Goal: Check status: Check status

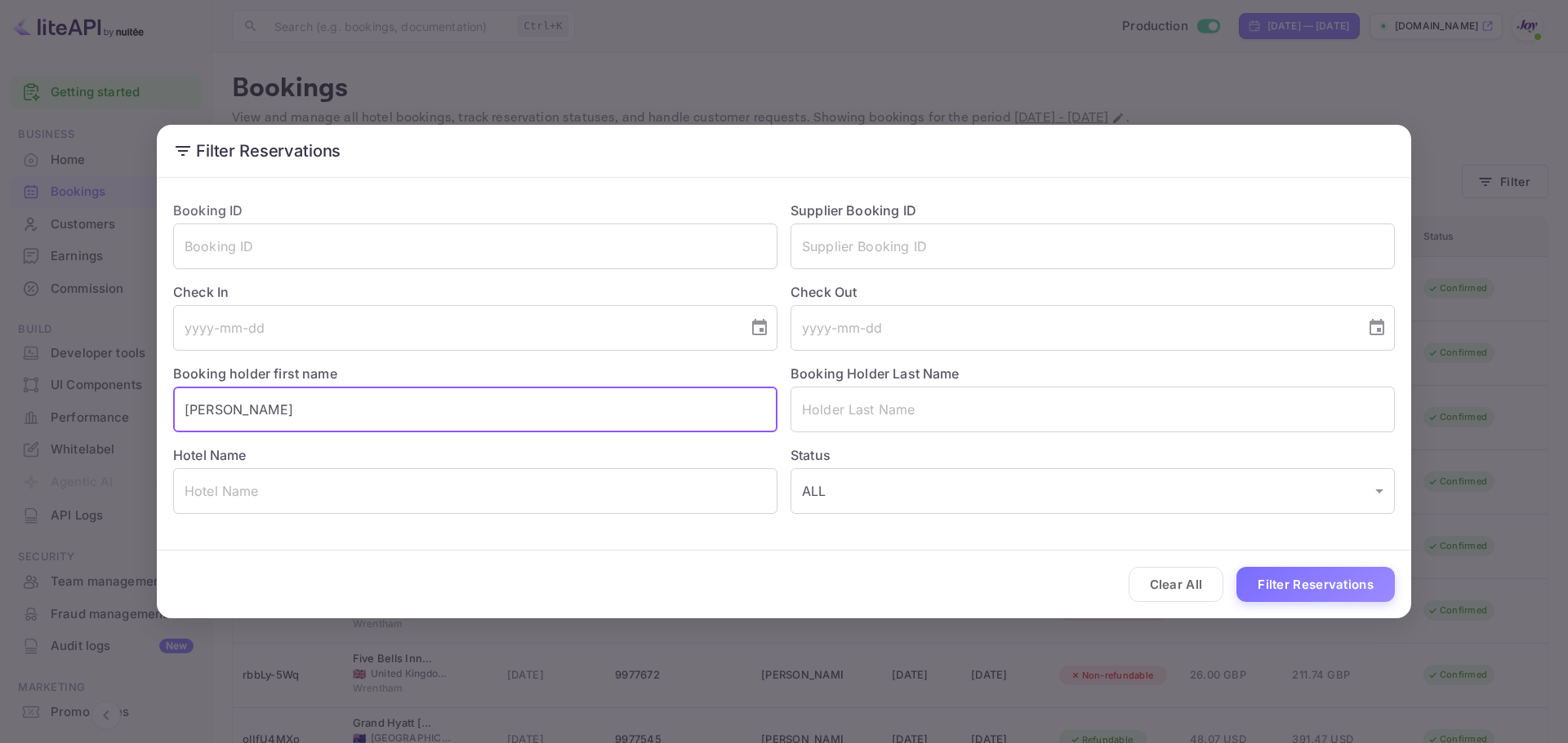
click at [240, 405] on input "[PERSON_NAME]" at bounding box center [475, 409] width 604 height 45
type input "[PERSON_NAME]"
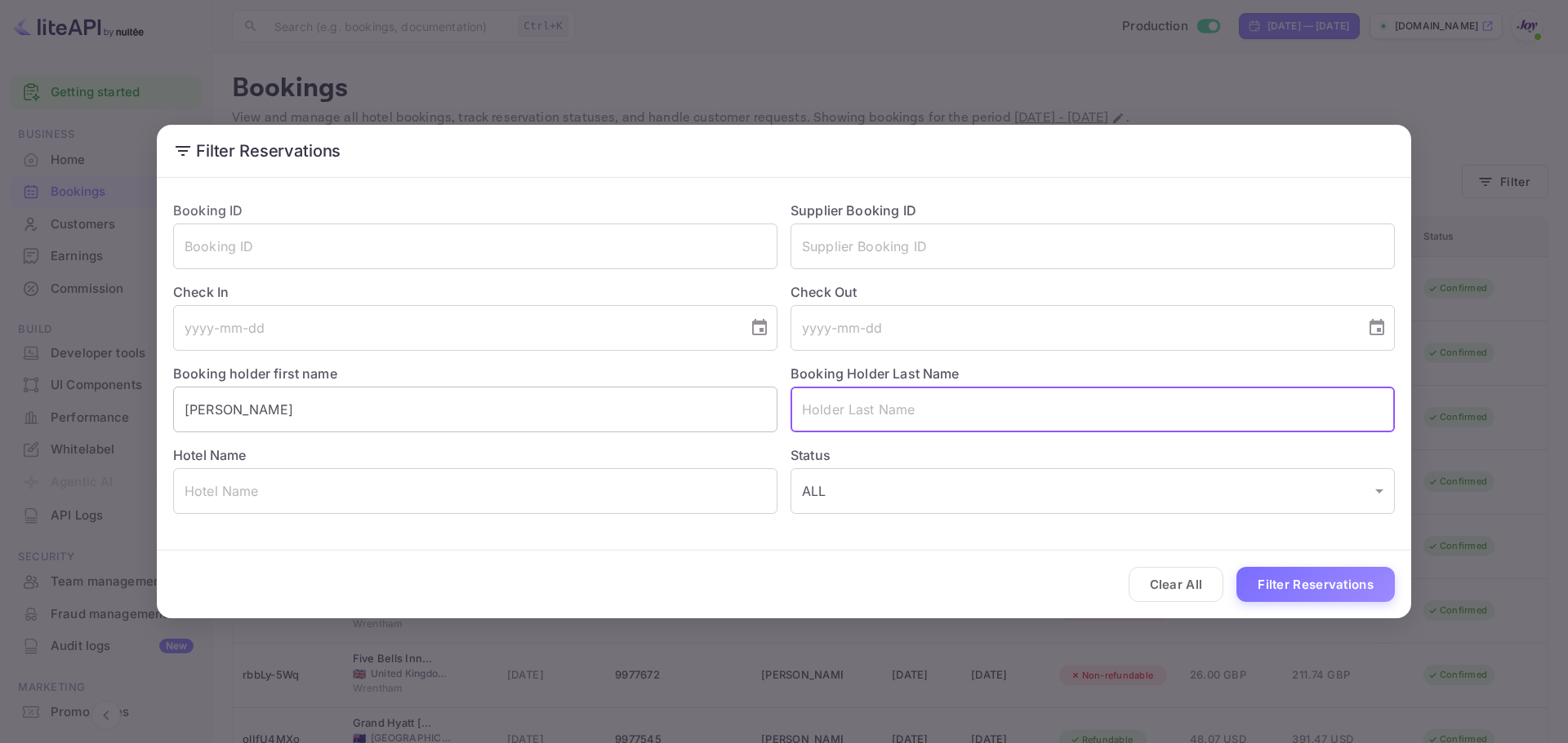
paste input "[PERSON_NAME]"
type input "[PERSON_NAME]"
drag, startPoint x: 1318, startPoint y: 592, endPoint x: 676, endPoint y: 223, distance: 740.5
click at [1318, 593] on button "Filter Reservations" at bounding box center [1315, 584] width 158 height 35
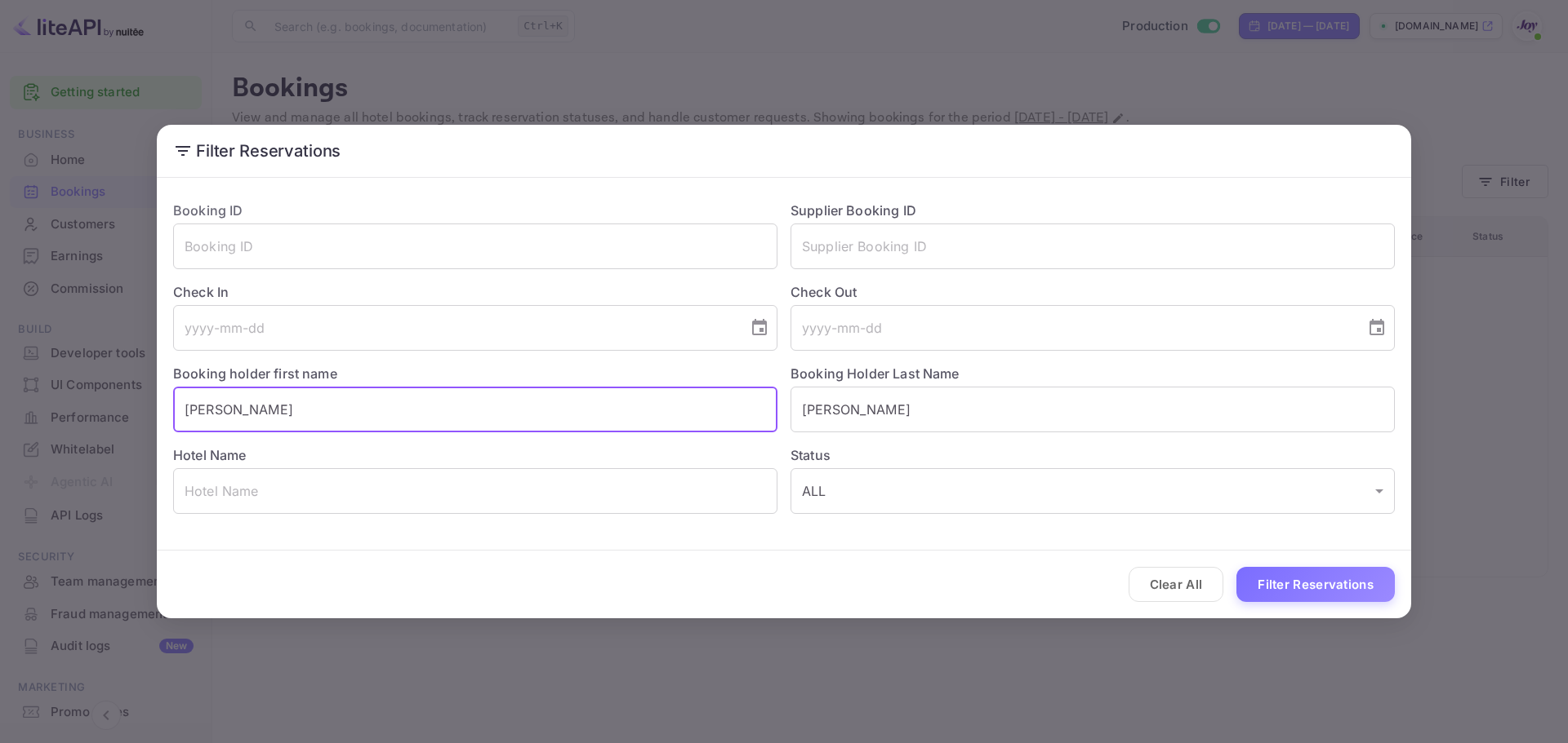
click at [312, 405] on input "[PERSON_NAME]" at bounding box center [475, 409] width 604 height 45
paste input "[PERSON_NAME]"
click at [236, 405] on input "[PERSON_NAME]" at bounding box center [475, 409] width 604 height 45
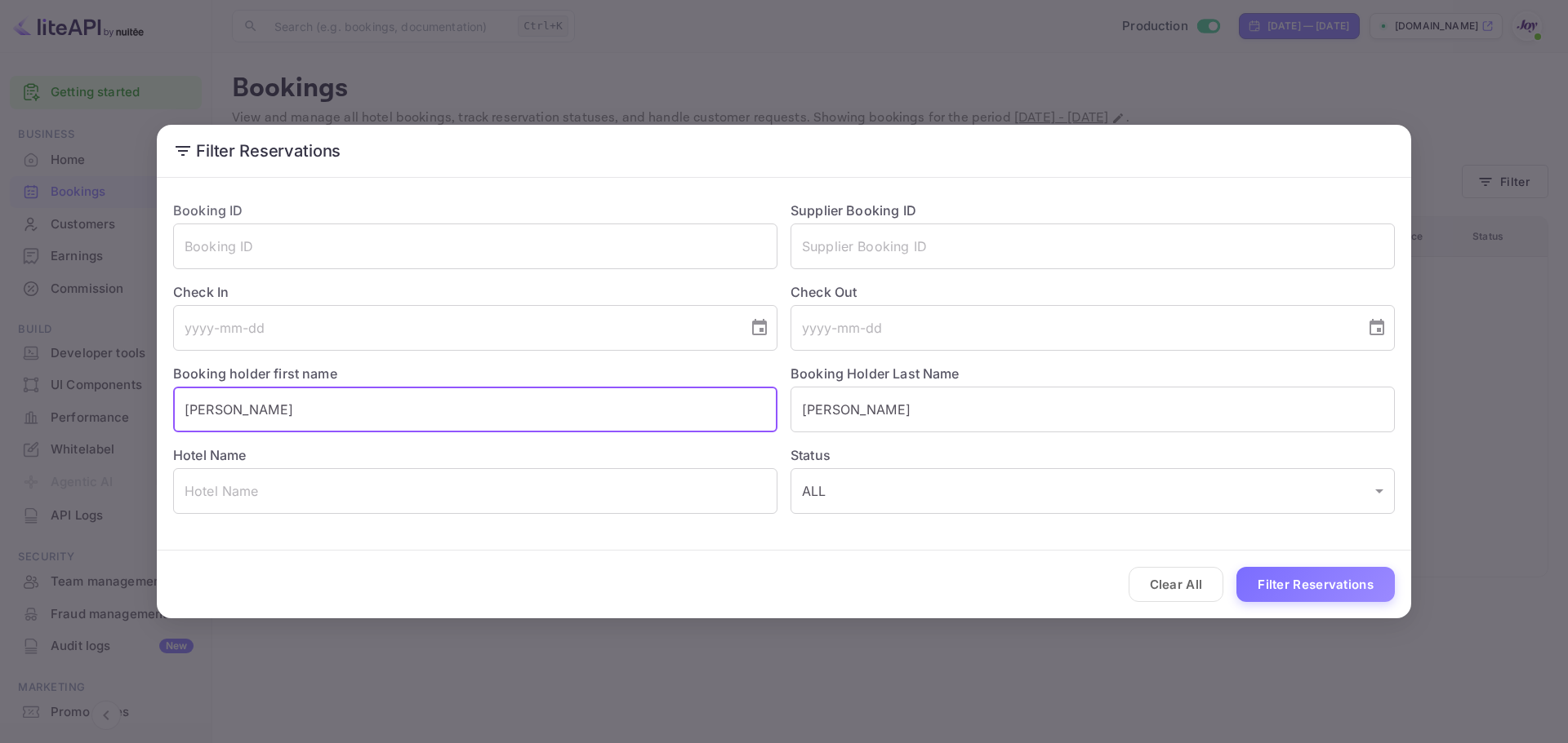
type input "[PERSON_NAME]"
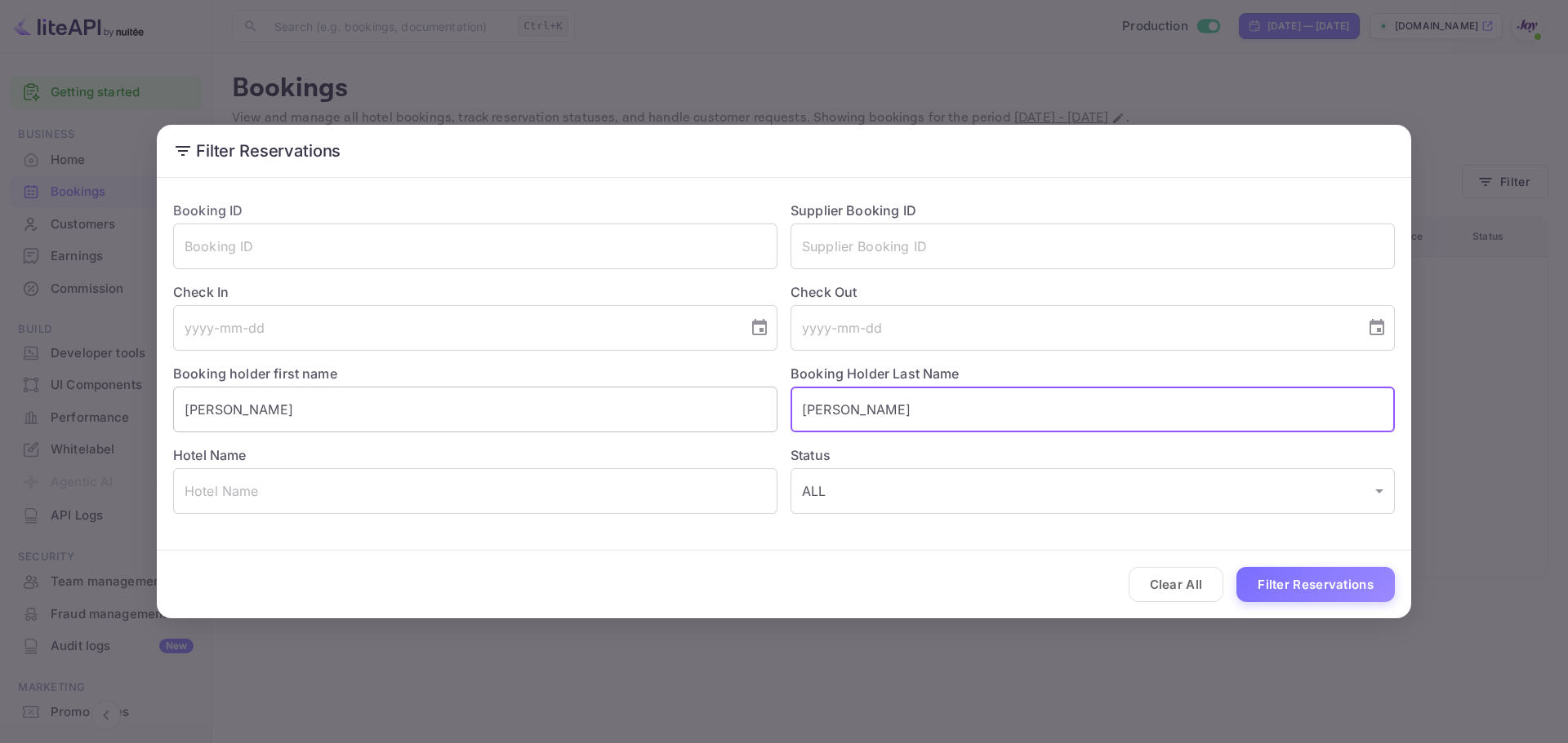
paste input "[PERSON_NAME]"
type input "[PERSON_NAME]"
click at [1259, 587] on button "Filter Reservations" at bounding box center [1315, 584] width 158 height 35
